Goal: Task Accomplishment & Management: Manage account settings

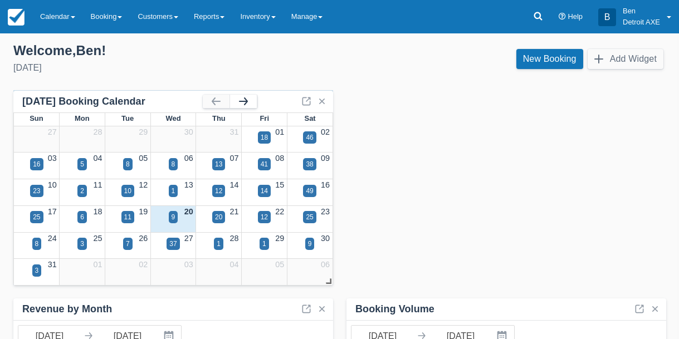
click at [243, 97] on button "button" at bounding box center [243, 101] width 27 height 13
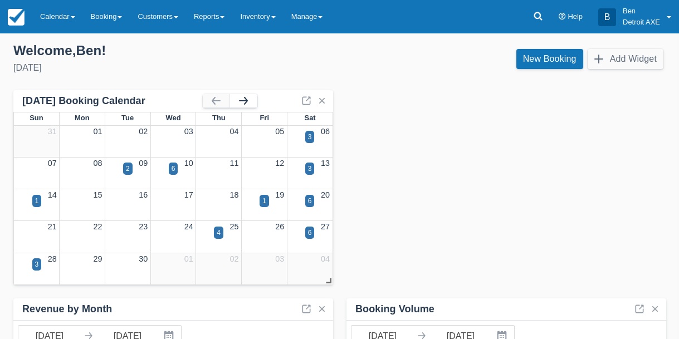
click at [243, 97] on button "button" at bounding box center [243, 100] width 27 height 13
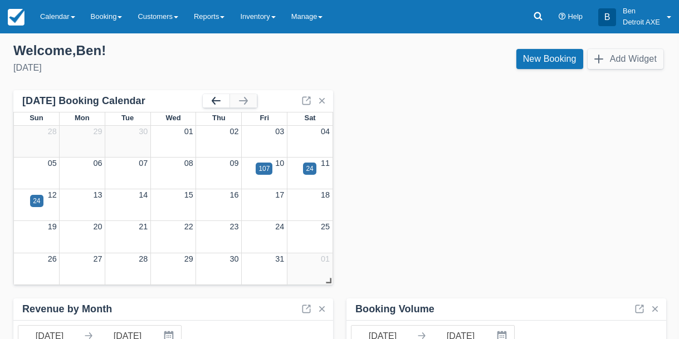
click at [220, 99] on button "button" at bounding box center [216, 100] width 27 height 13
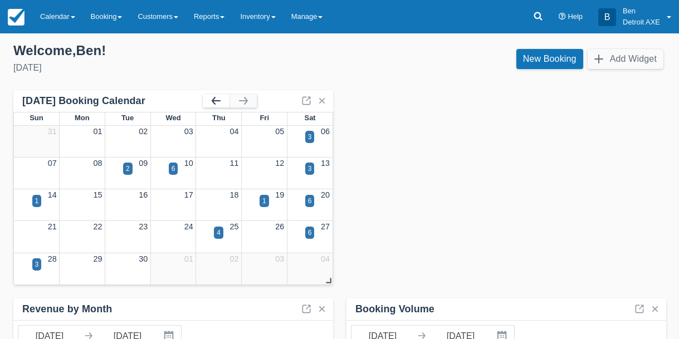
click at [220, 99] on button "button" at bounding box center [216, 100] width 27 height 13
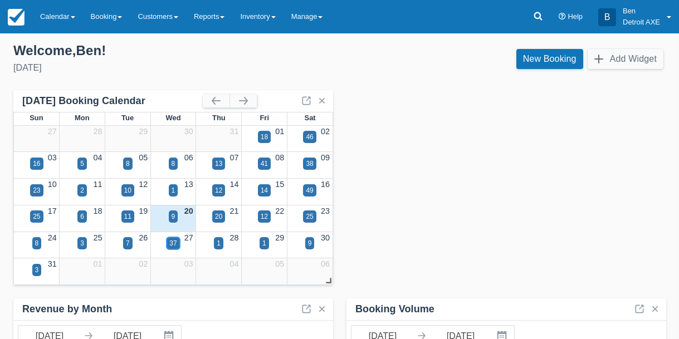
click at [173, 243] on div "37" at bounding box center [172, 243] width 7 height 10
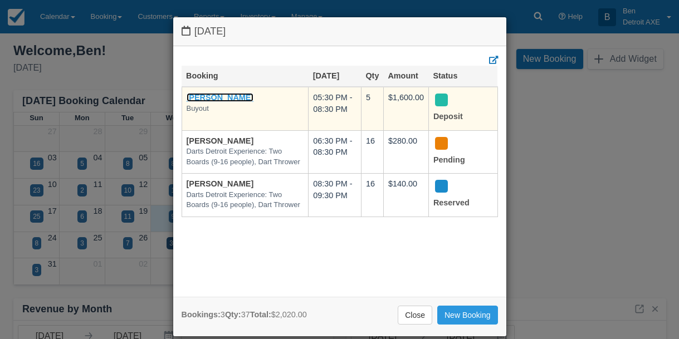
click at [222, 99] on link "[PERSON_NAME]" at bounding box center [220, 97] width 67 height 9
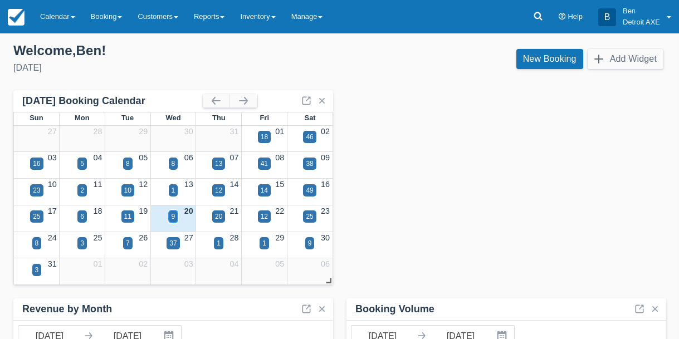
click at [175, 216] on div "9" at bounding box center [173, 217] width 4 height 10
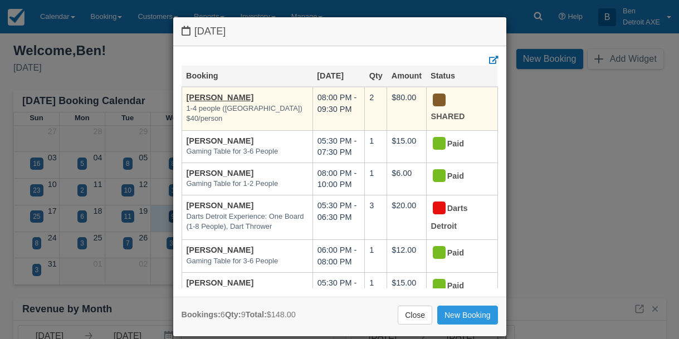
scroll to position [27, 0]
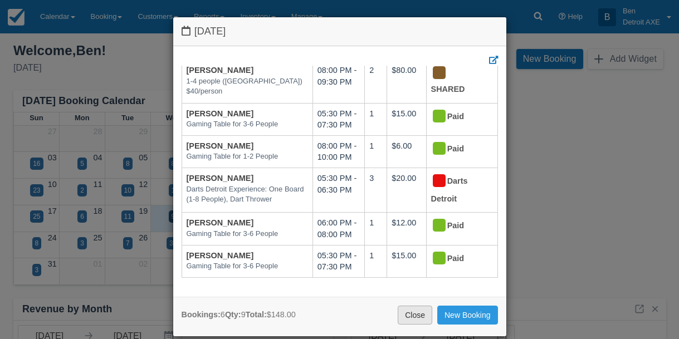
click at [413, 311] on link "Close" at bounding box center [415, 315] width 35 height 19
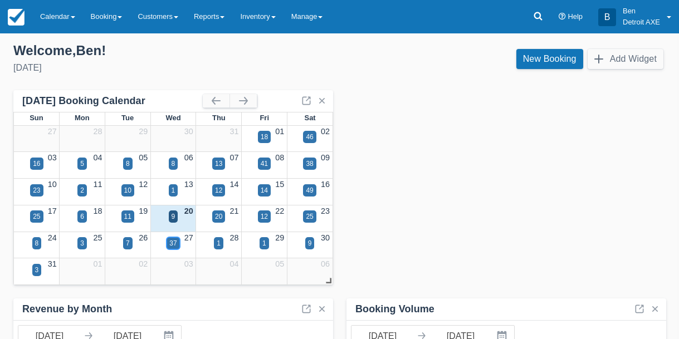
click at [177, 242] on div "37" at bounding box center [172, 243] width 13 height 12
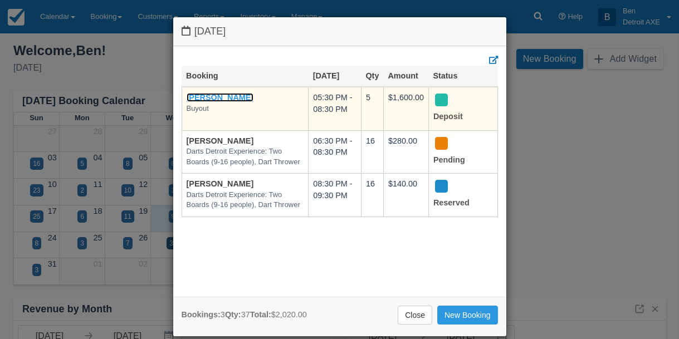
click at [221, 97] on link "[PERSON_NAME]" at bounding box center [220, 97] width 67 height 9
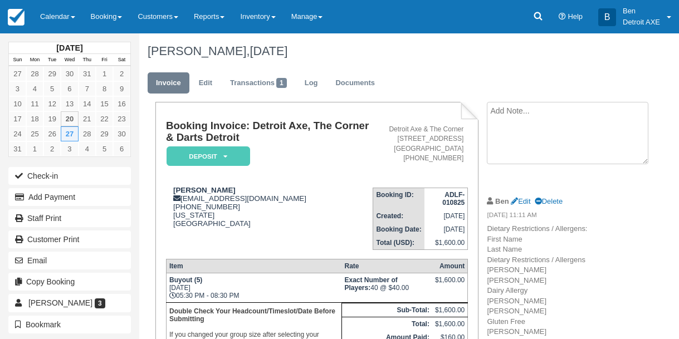
click at [525, 120] on textarea at bounding box center [567, 133] width 161 height 62
type textarea "final count is 42"
click at [508, 175] on button "Create" at bounding box center [512, 177] width 50 height 19
